Goal: Find specific page/section: Find specific page/section

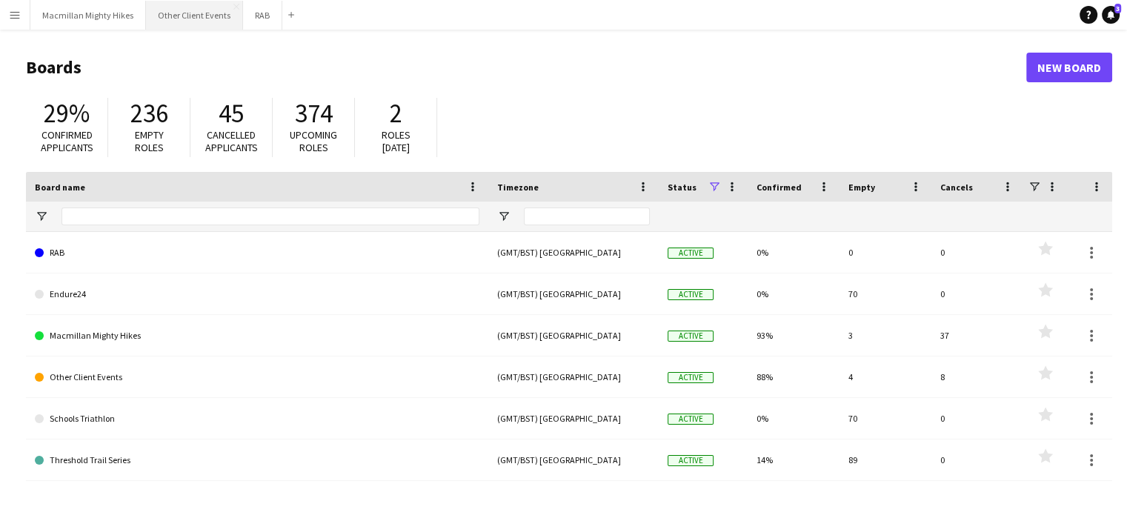
click at [166, 17] on button "Other Client Events Close" at bounding box center [194, 15] width 97 height 29
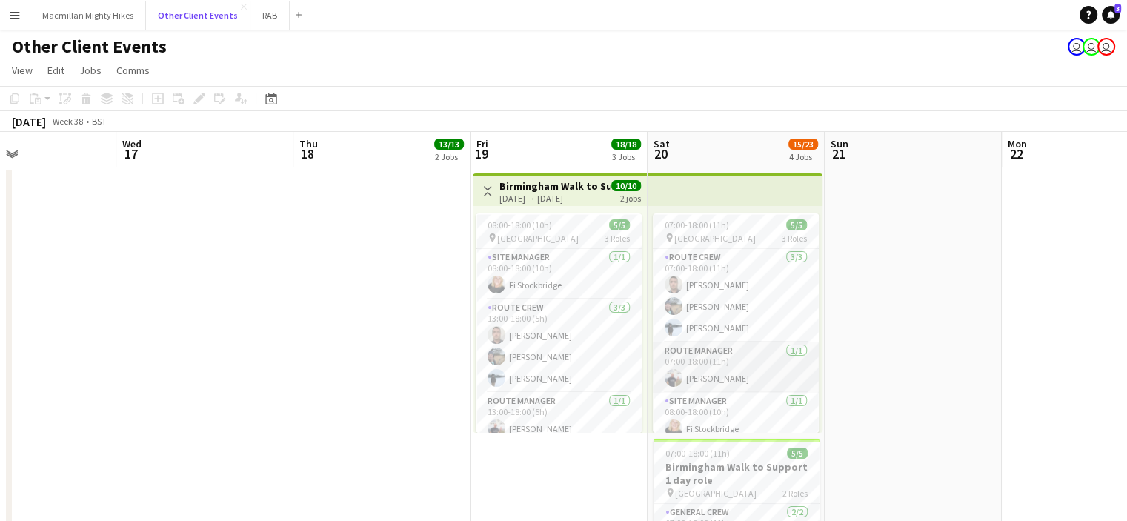
scroll to position [10, 0]
